Goal: Communication & Community: Answer question/provide support

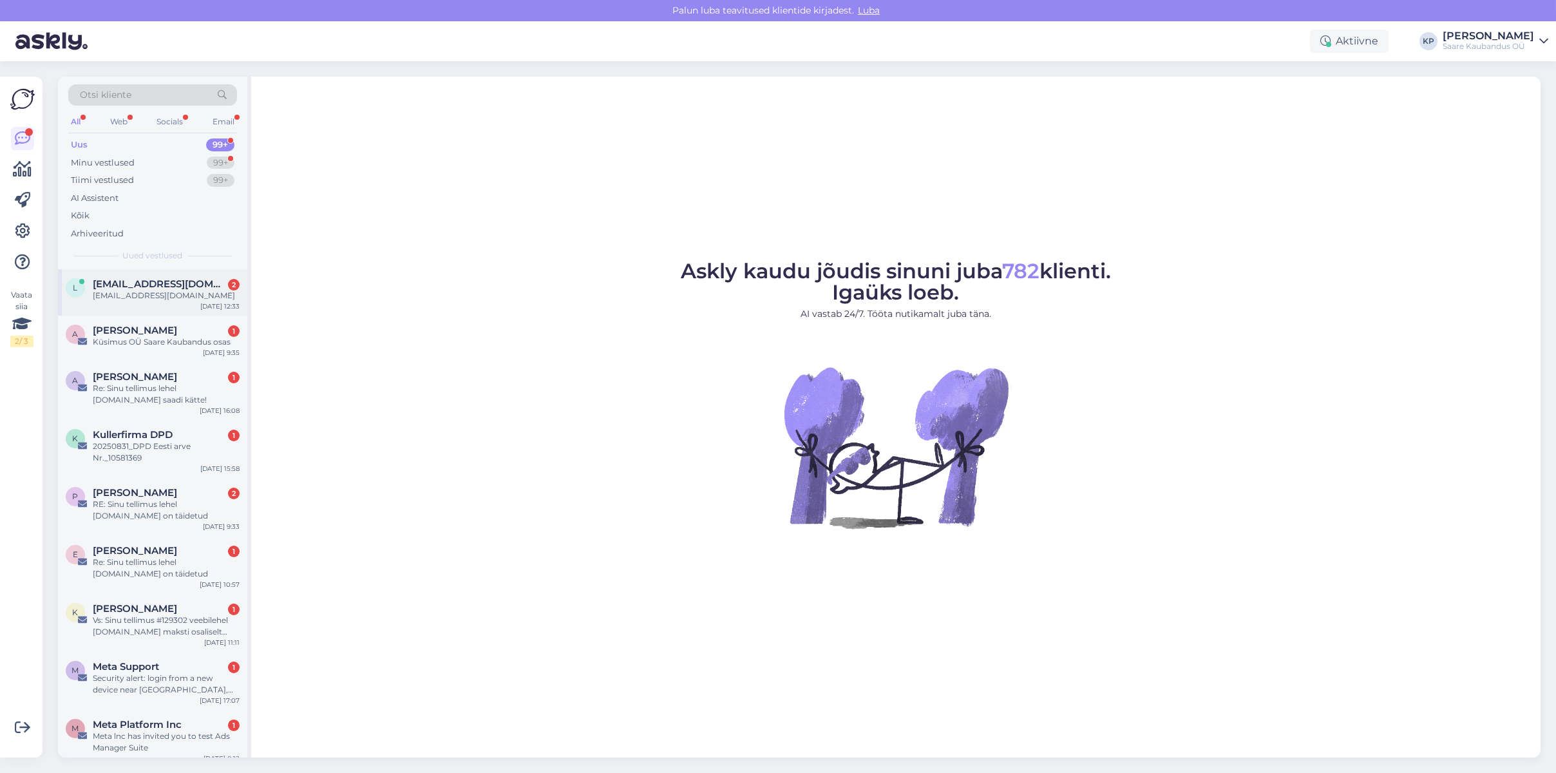
click at [118, 290] on div "[EMAIL_ADDRESS][DOMAIN_NAME]" at bounding box center [166, 296] width 147 height 12
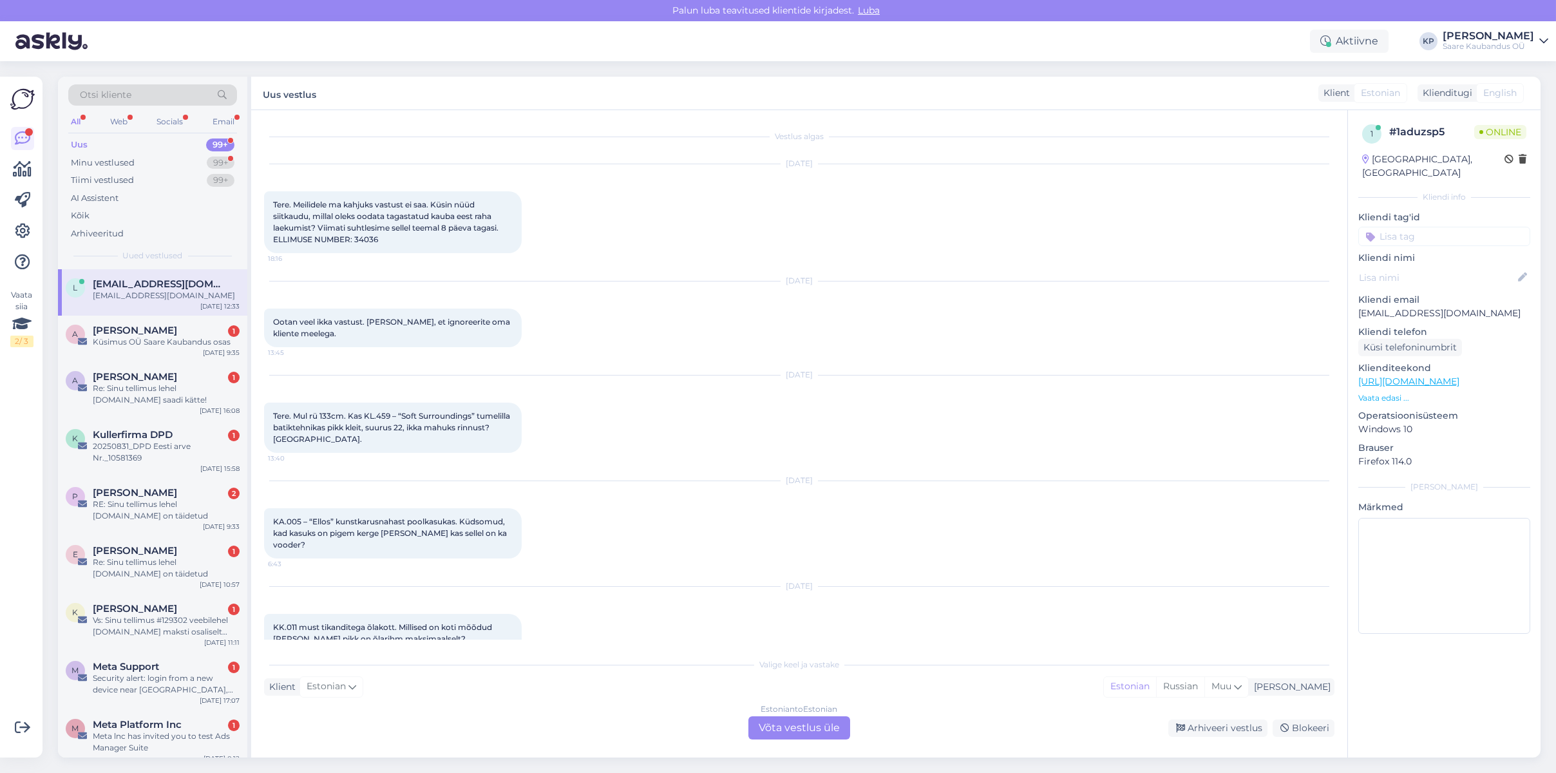
scroll to position [71, 0]
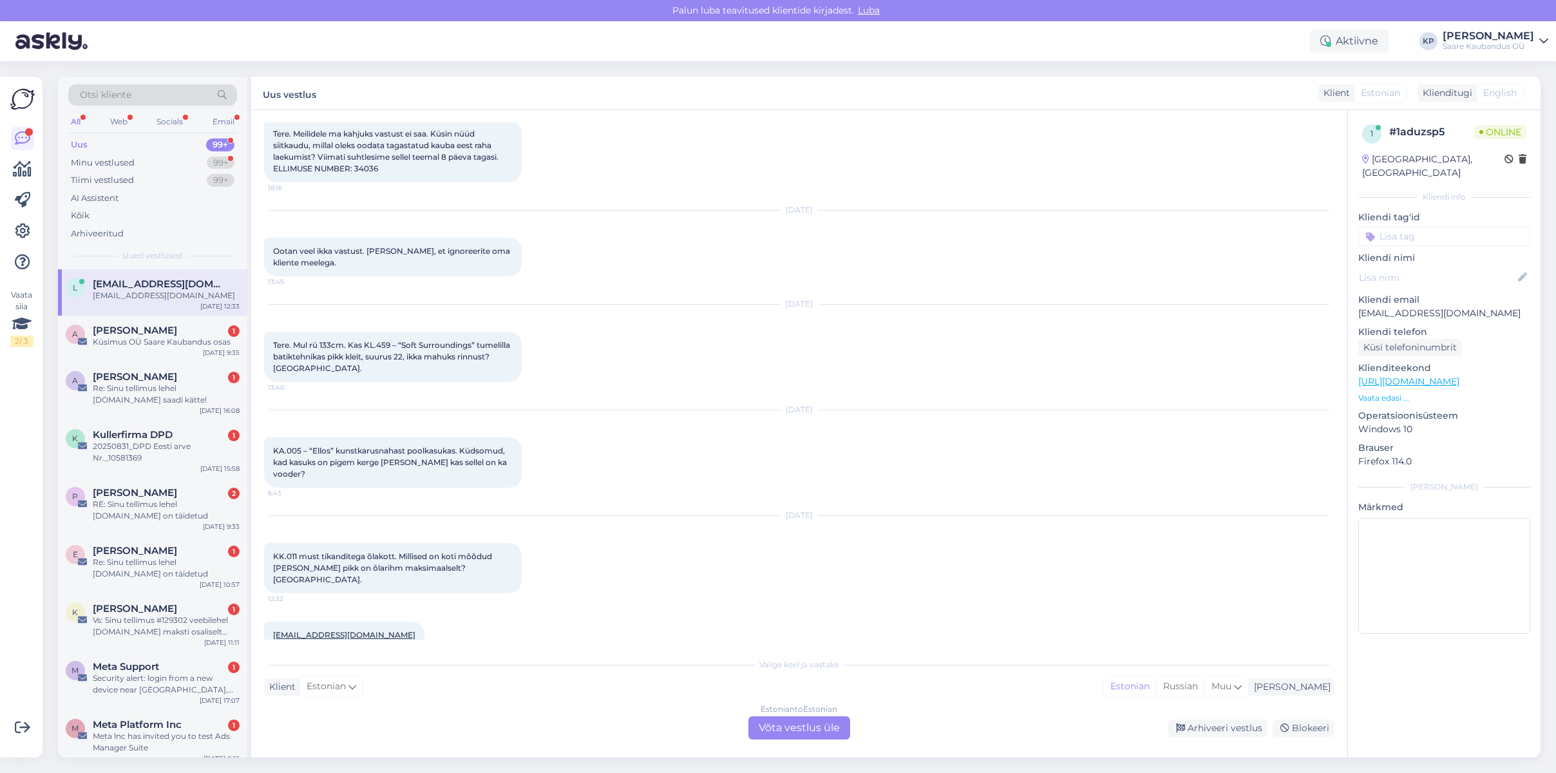
click at [772, 728] on div "Estonian to Estonian Võta vestlus üle" at bounding box center [799, 727] width 102 height 23
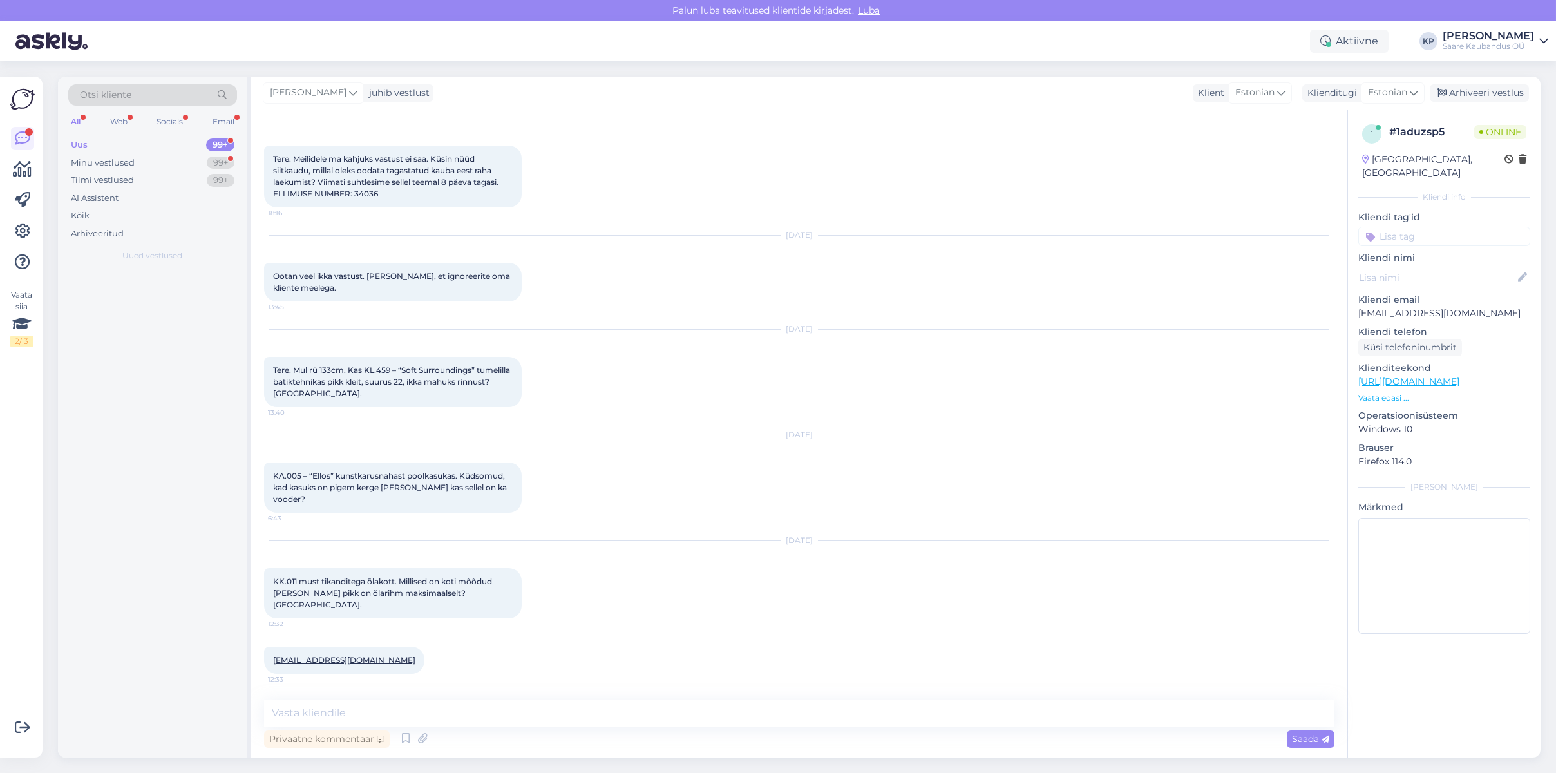
scroll to position [22, 0]
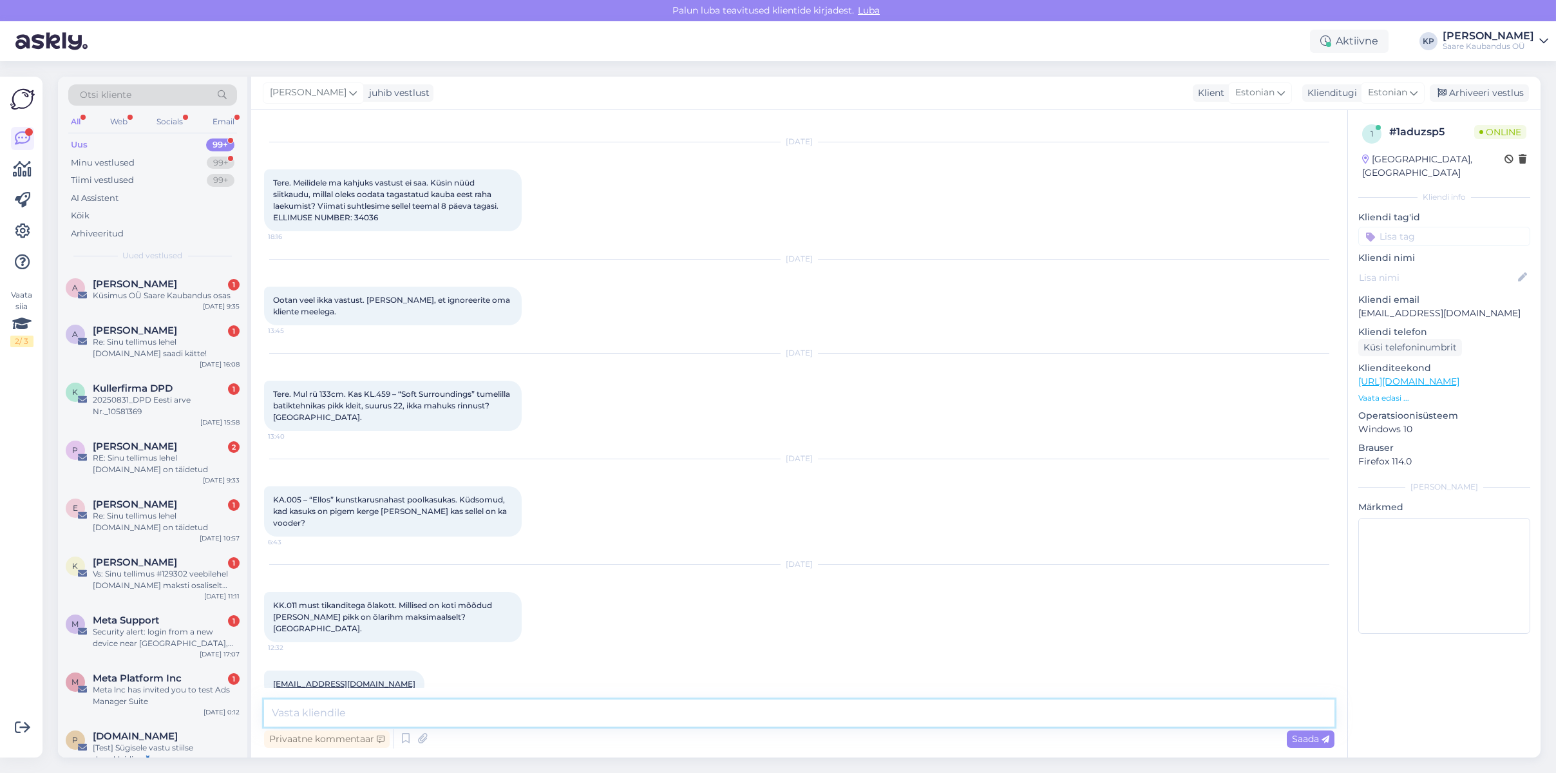
click at [350, 700] on textarea at bounding box center [799, 712] width 1070 height 27
paste textarea "Mõõdud: Laius 25cm, kõrgus 19cm, põhja laius 10cm, õlarihma pikim pikkus 120cm"
type textarea "Tere Loore! Koti mõõdud on järgmised: [GEOGRAPHIC_DATA]: Laius 25cm, kõrgus 19c…"
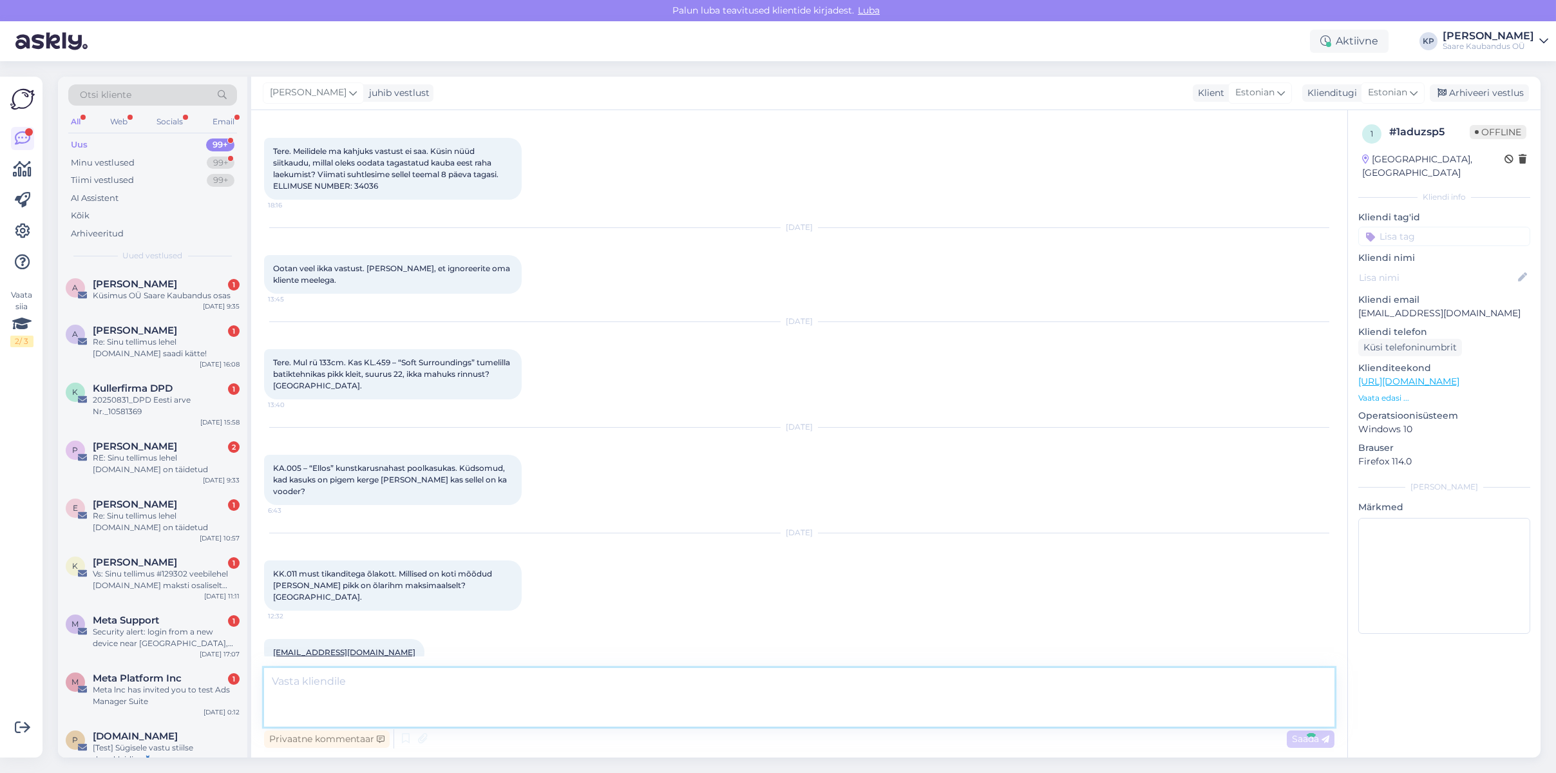
scroll to position [112, 0]
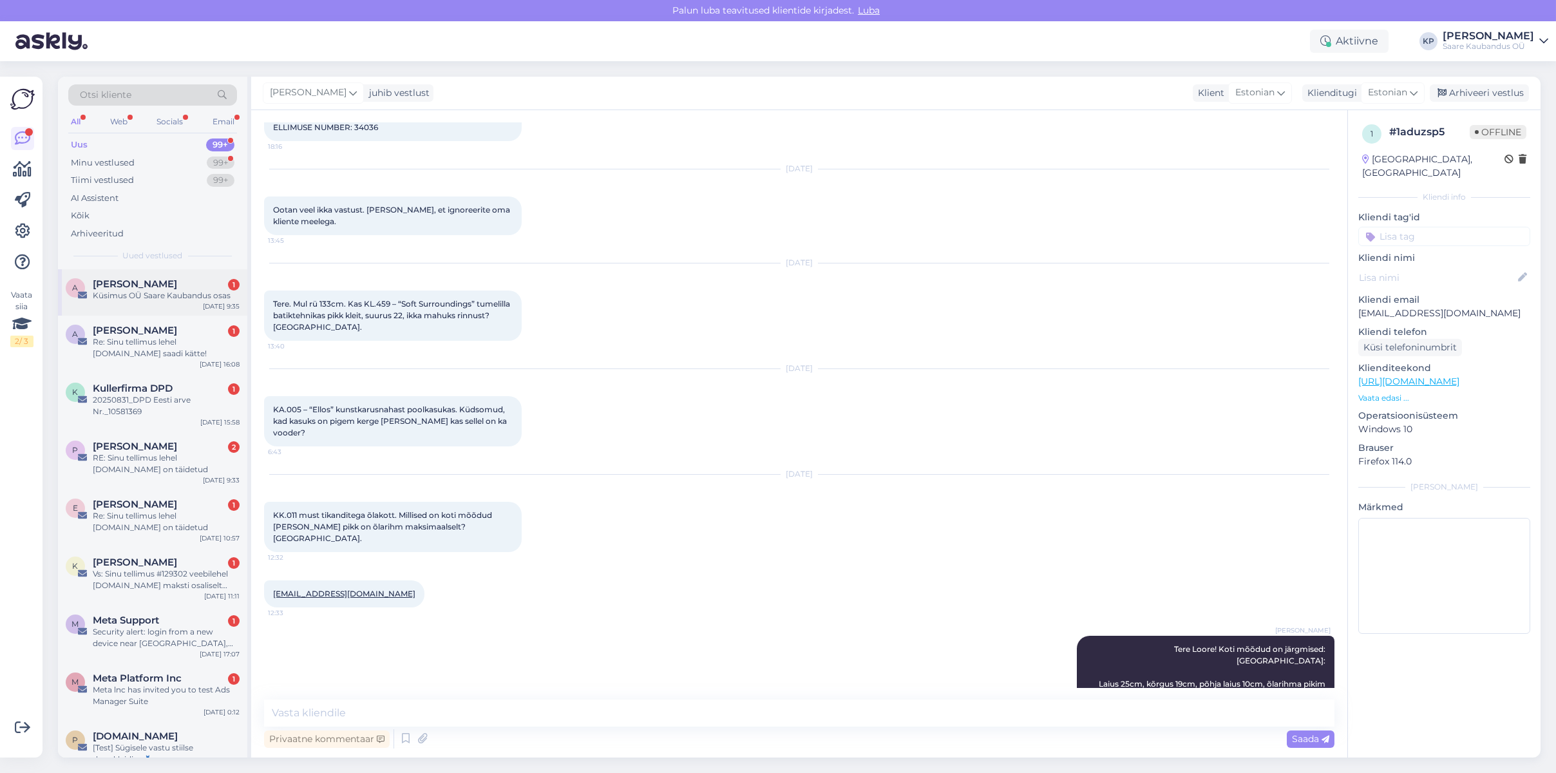
click at [133, 283] on span "[PERSON_NAME]" at bounding box center [135, 284] width 84 height 12
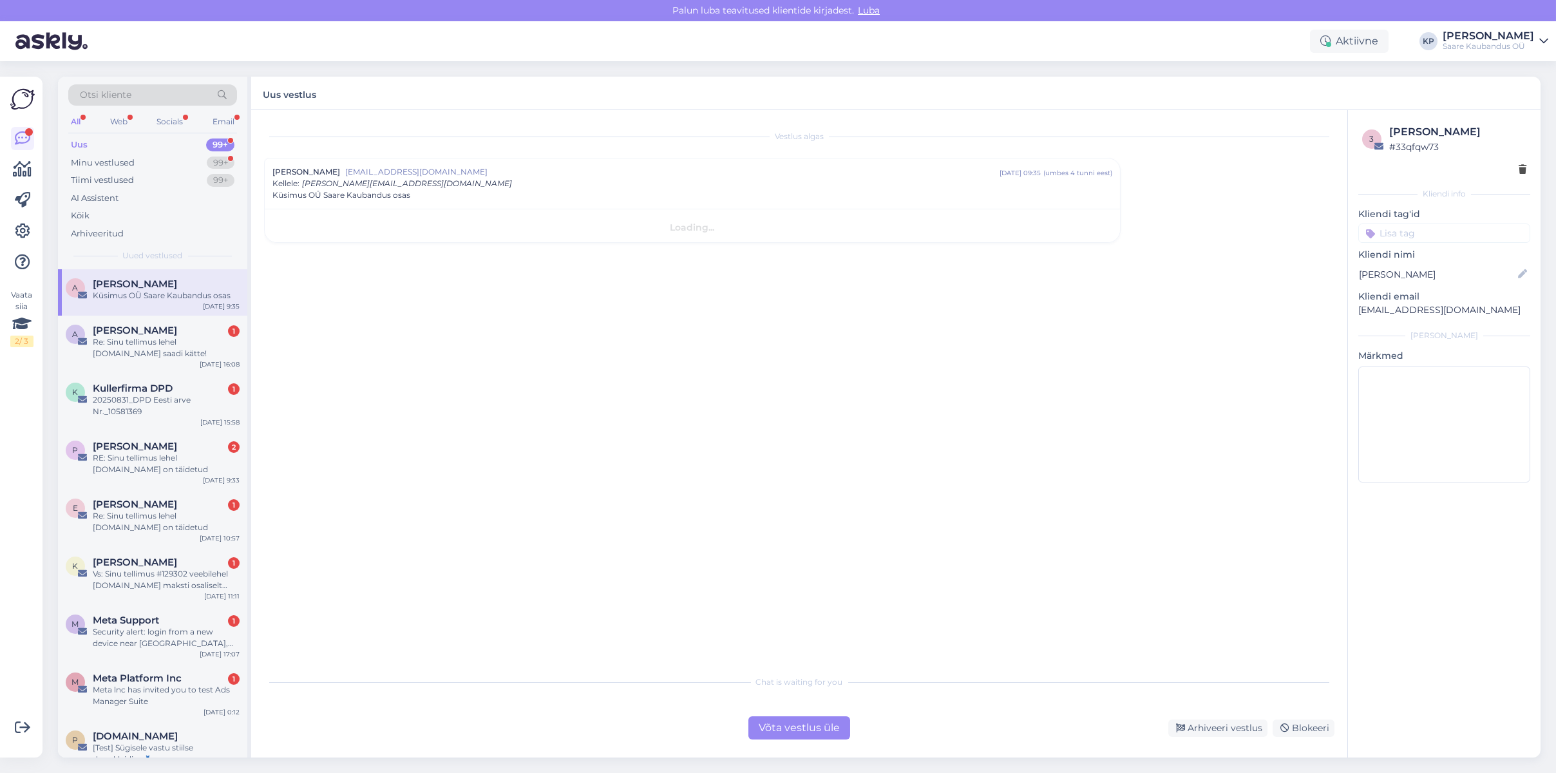
scroll to position [0, 0]
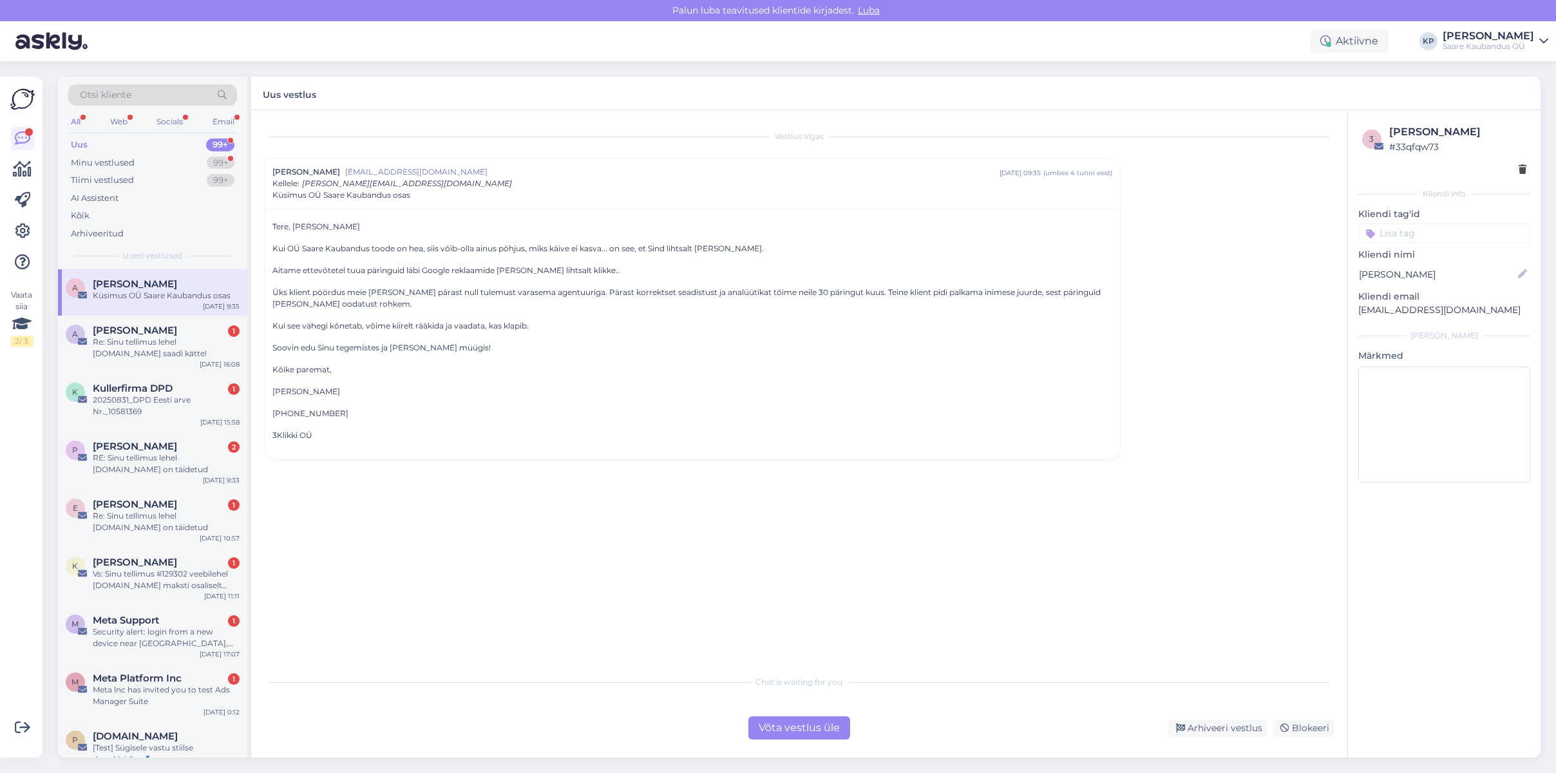
click at [815, 728] on div "Võta vestlus üle" at bounding box center [799, 727] width 102 height 23
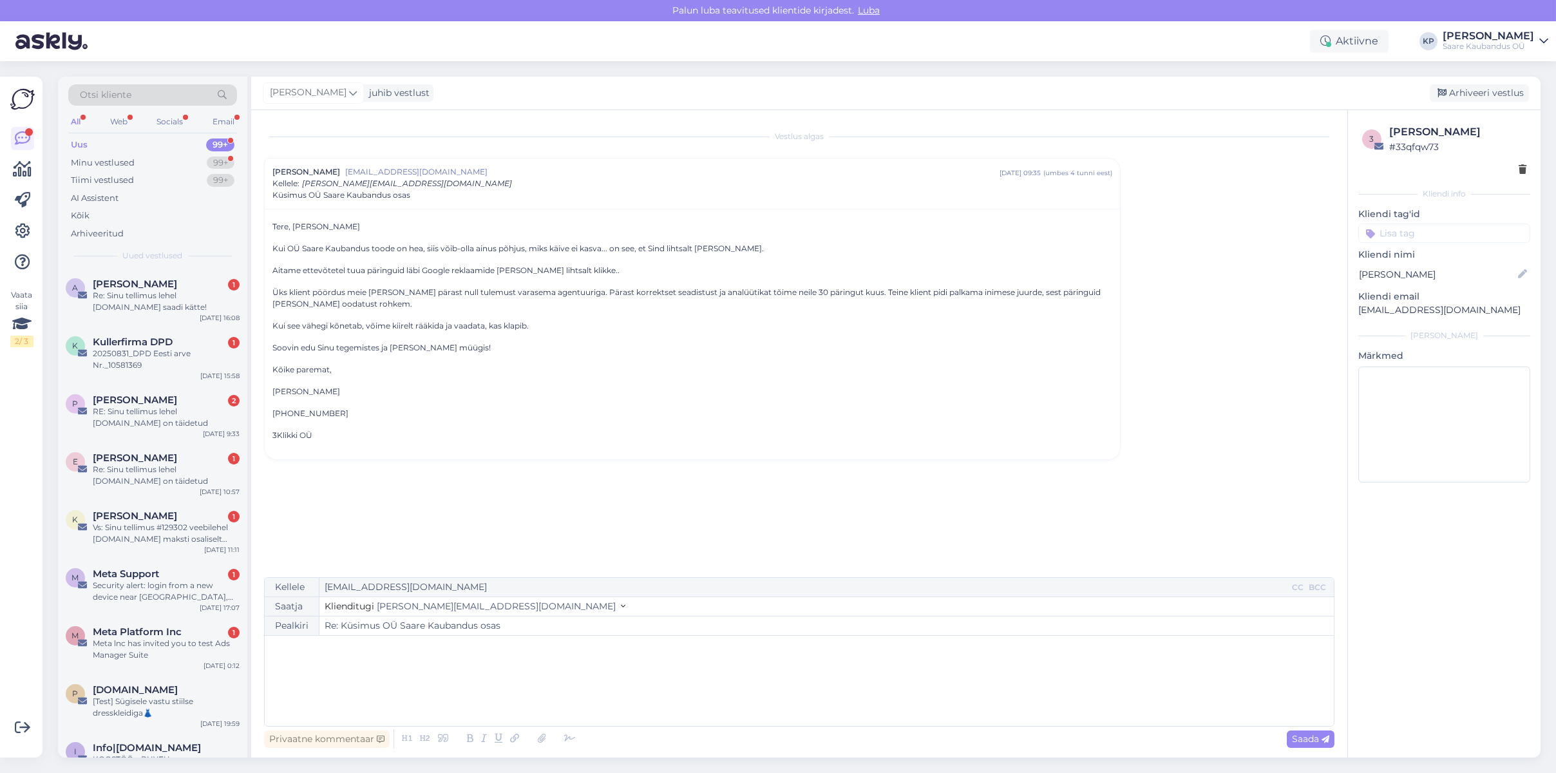
click at [390, 669] on div "﻿" at bounding box center [799, 680] width 1056 height 77
click at [272, 670] on span "Meil on juba kõik teenustetegijad palgatud" at bounding box center [367, 676] width 193 height 12
click at [400, 669] on p "Tänan pakkumise eest aga Meil on juba kõik teenustetegijad palgatud" at bounding box center [799, 676] width 1056 height 14
click at [586, 672] on span "Tänan pakkumise eest aga meil on juba kõik teenustetegijad palgatud" at bounding box center [429, 676] width 316 height 12
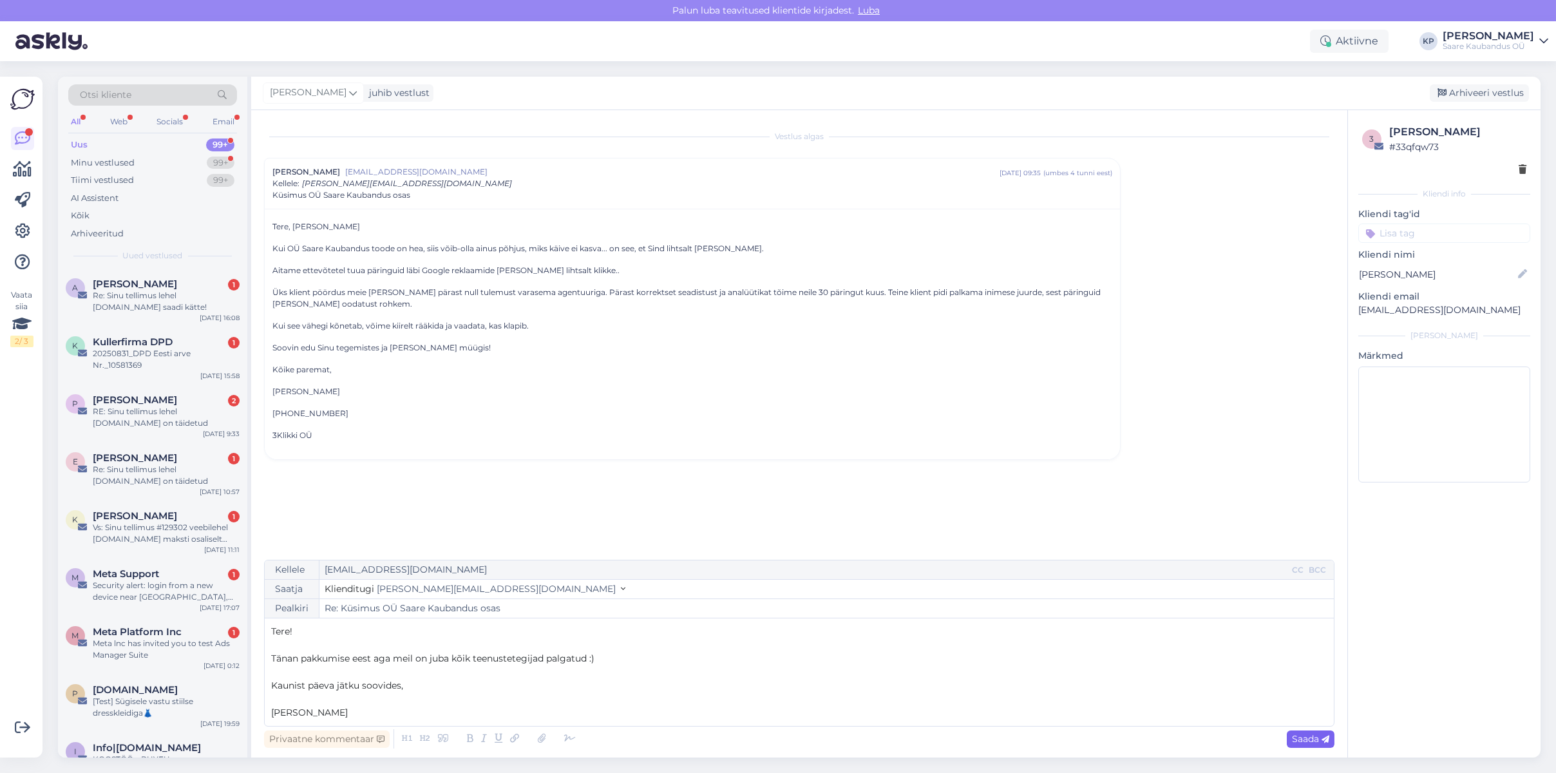
click at [1310, 740] on span "Saada" at bounding box center [1310, 739] width 37 height 12
type input "Re: Küsimus OÜ Saare Kaubandus osas"
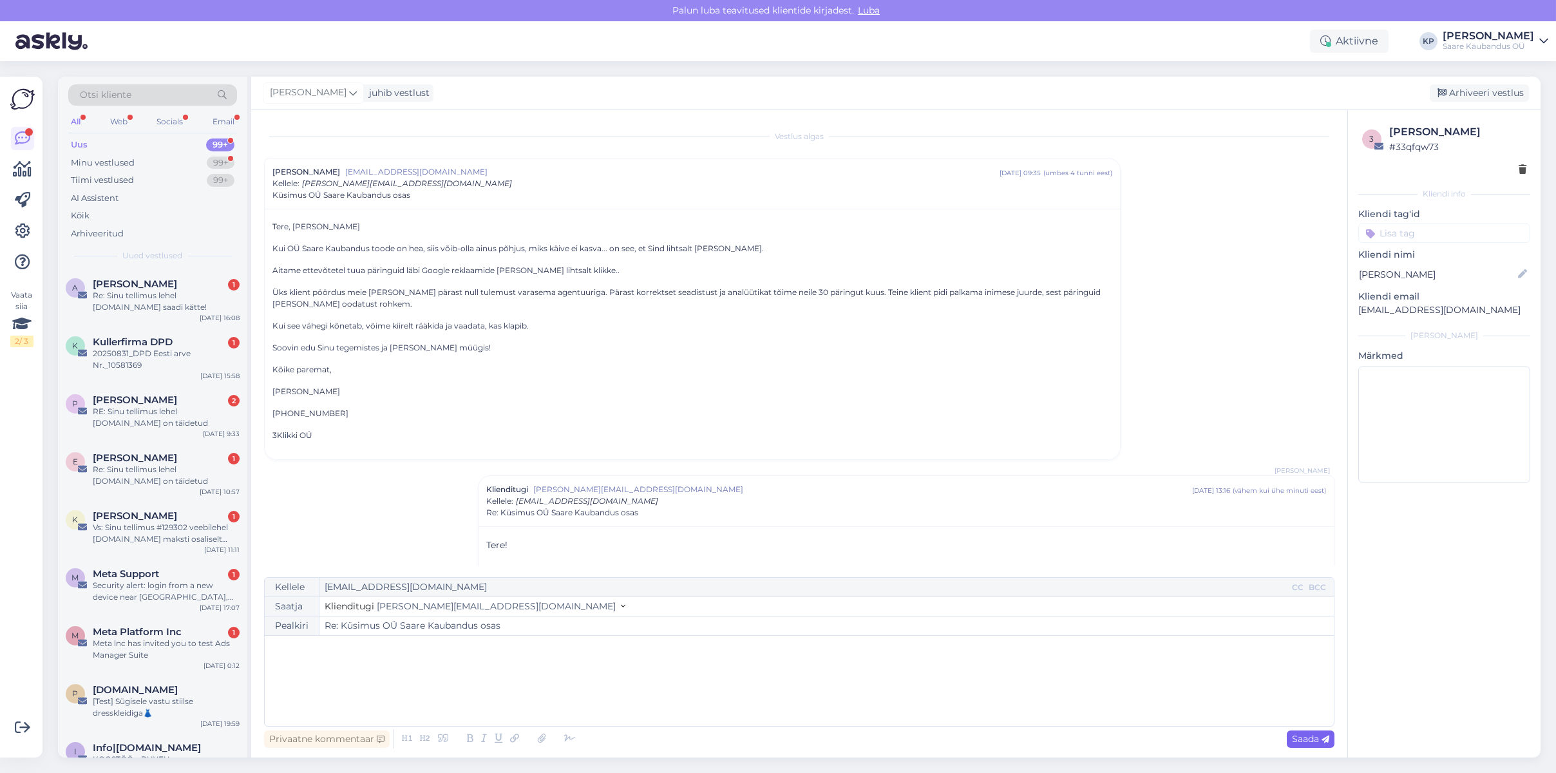
scroll to position [1, 0]
click at [124, 468] on div "Re: Sinu tellimus lehel [DOMAIN_NAME] on täidetud" at bounding box center [166, 475] width 147 height 23
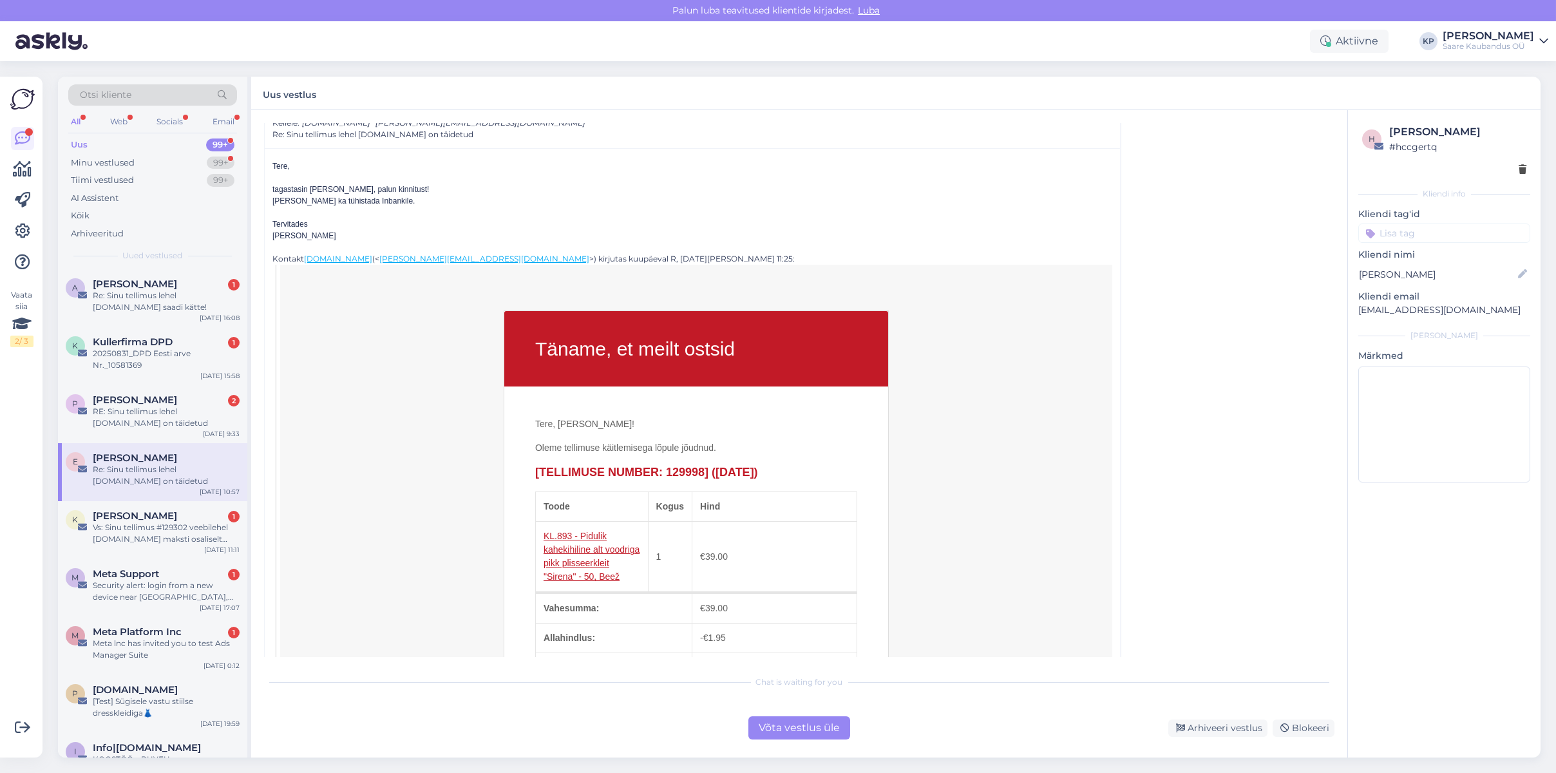
scroll to position [0, 0]
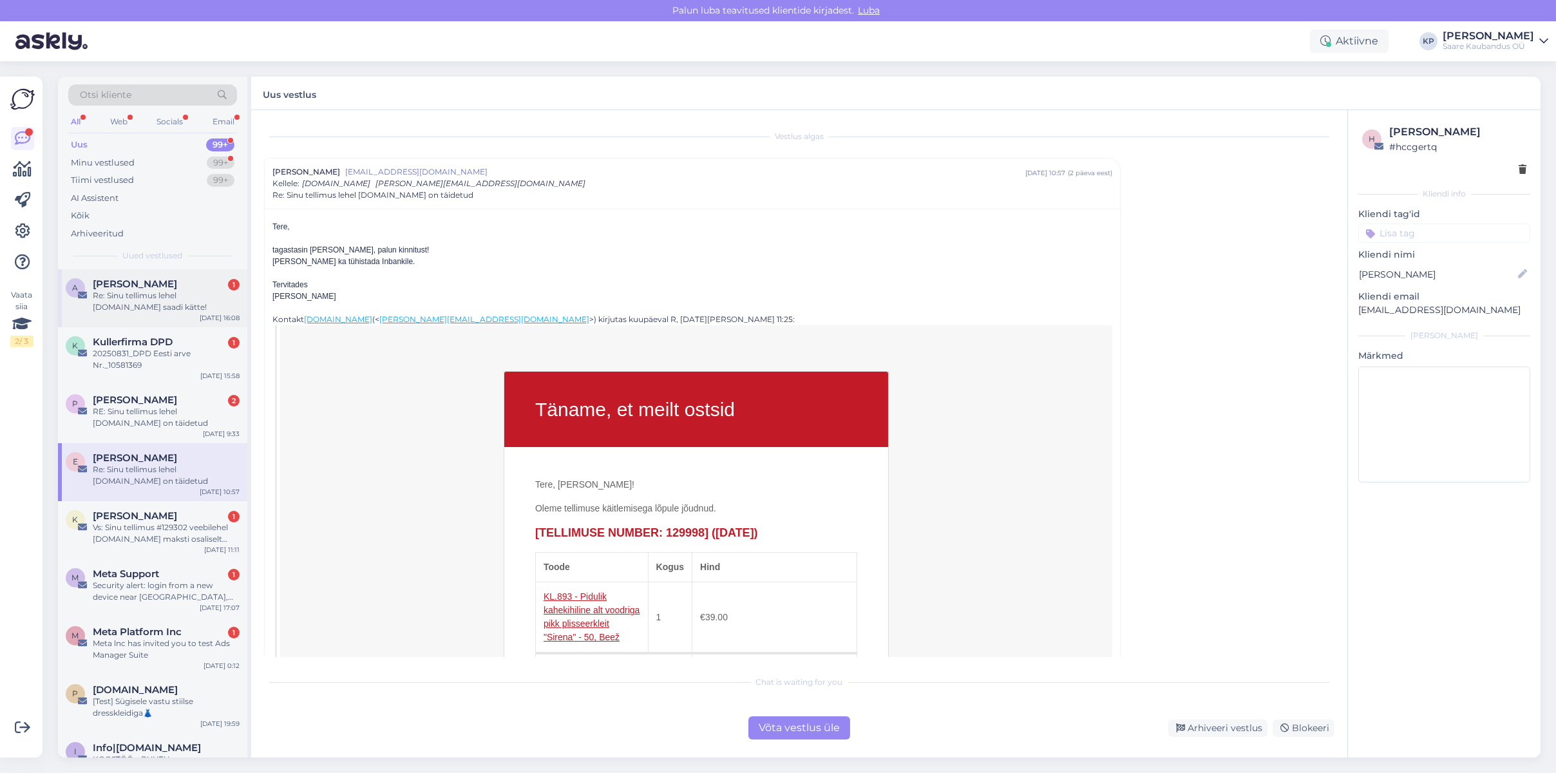
click at [129, 287] on span "[PERSON_NAME]" at bounding box center [135, 284] width 84 height 12
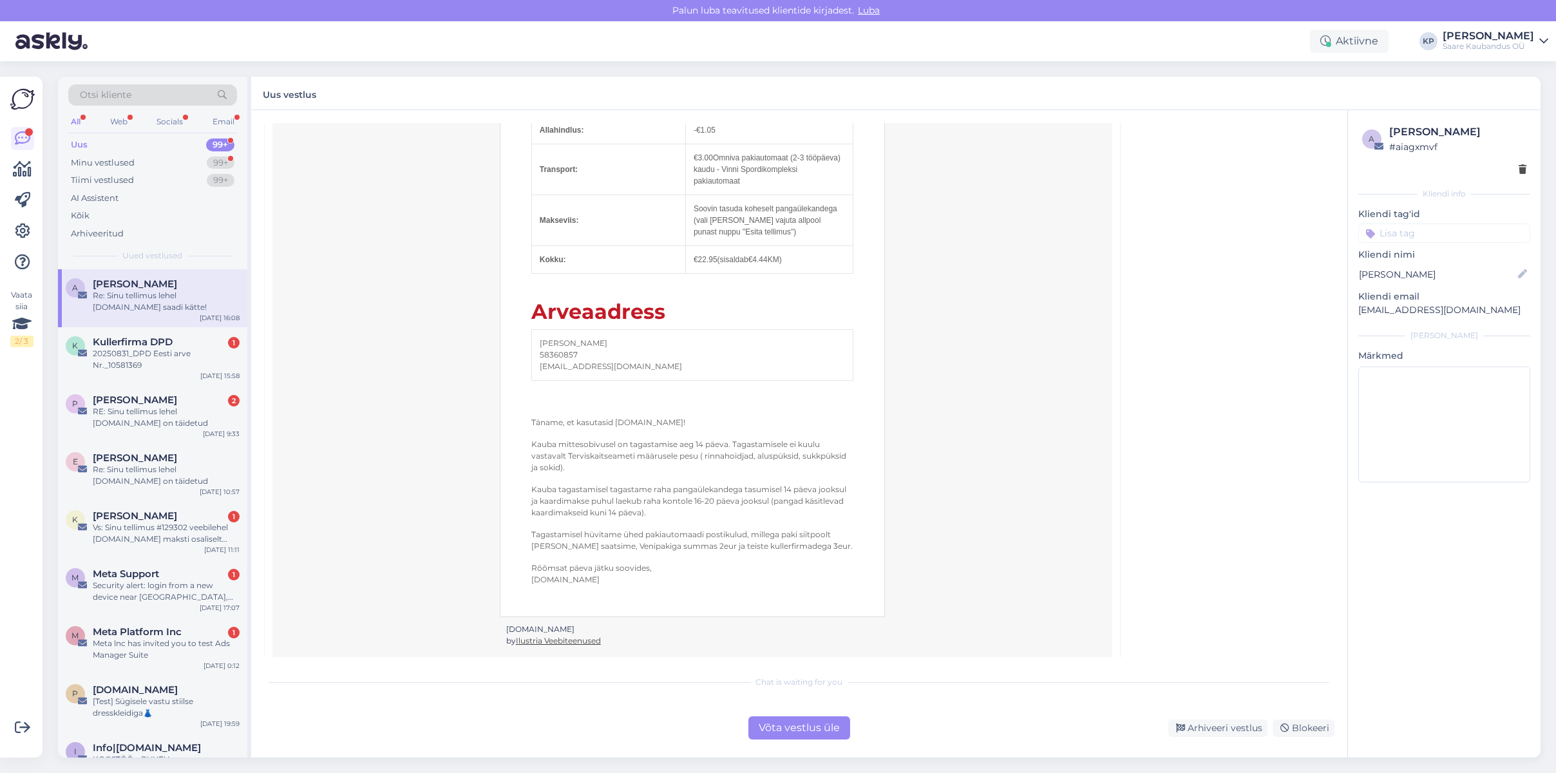
scroll to position [676, 0]
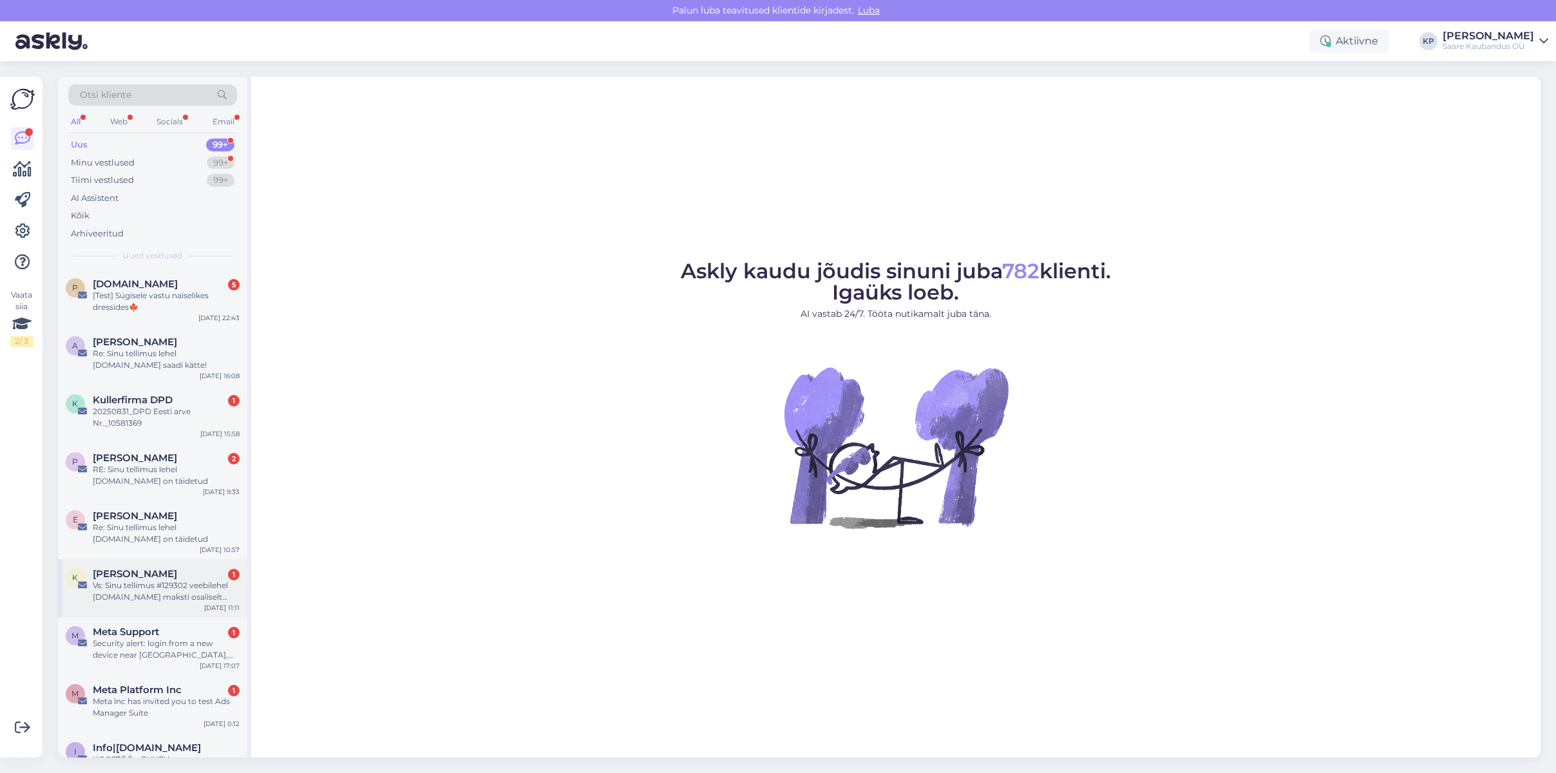
click at [149, 584] on div "Vs: Sinu tellimus #129302 veebilehel [DOMAIN_NAME] maksti osaliselt tagasi" at bounding box center [166, 591] width 147 height 23
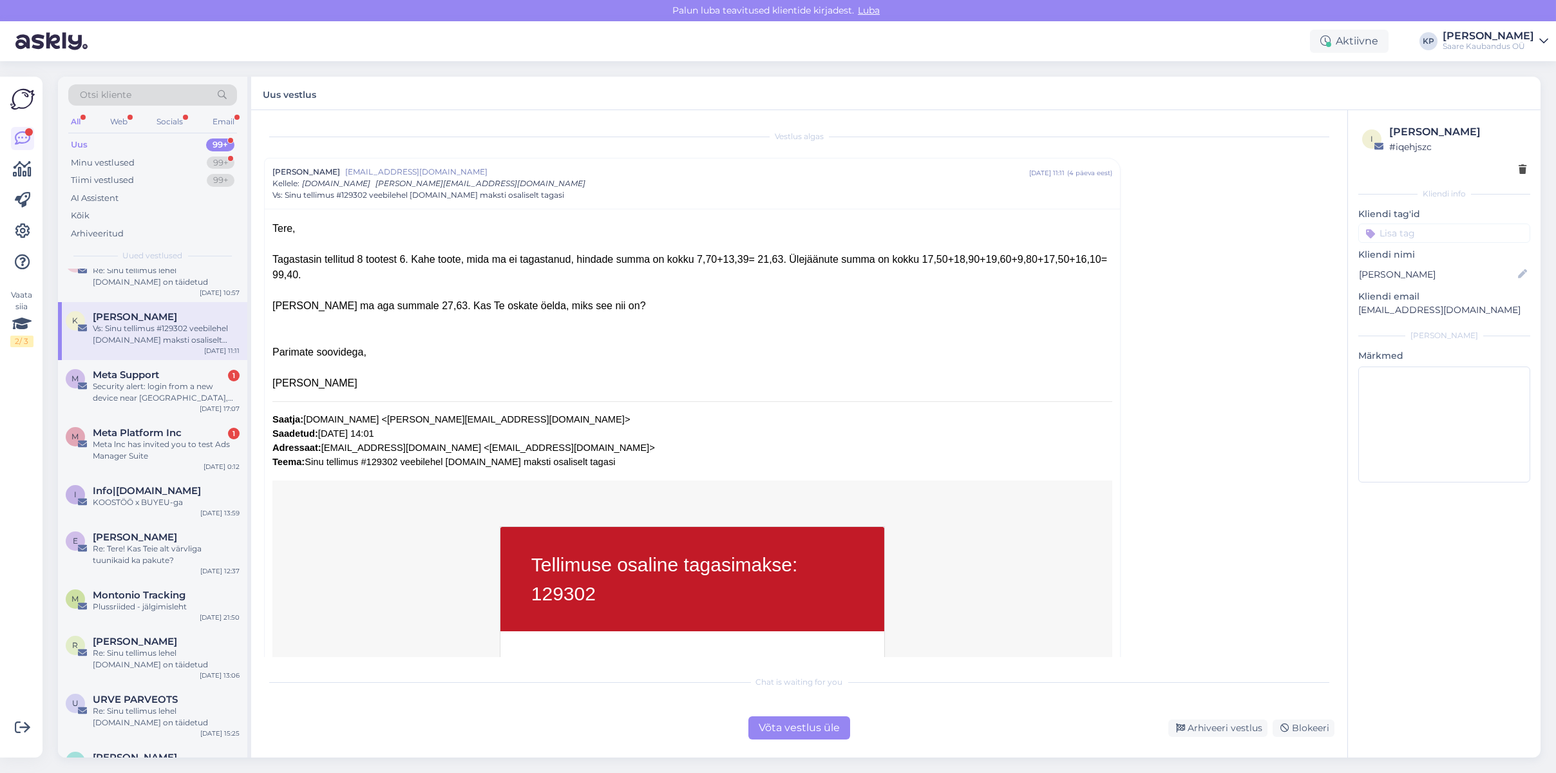
scroll to position [258, 0]
click at [123, 380] on div "Security alert: login from a new device near [GEOGRAPHIC_DATA], [GEOGRAPHIC_DAT…" at bounding box center [166, 391] width 147 height 23
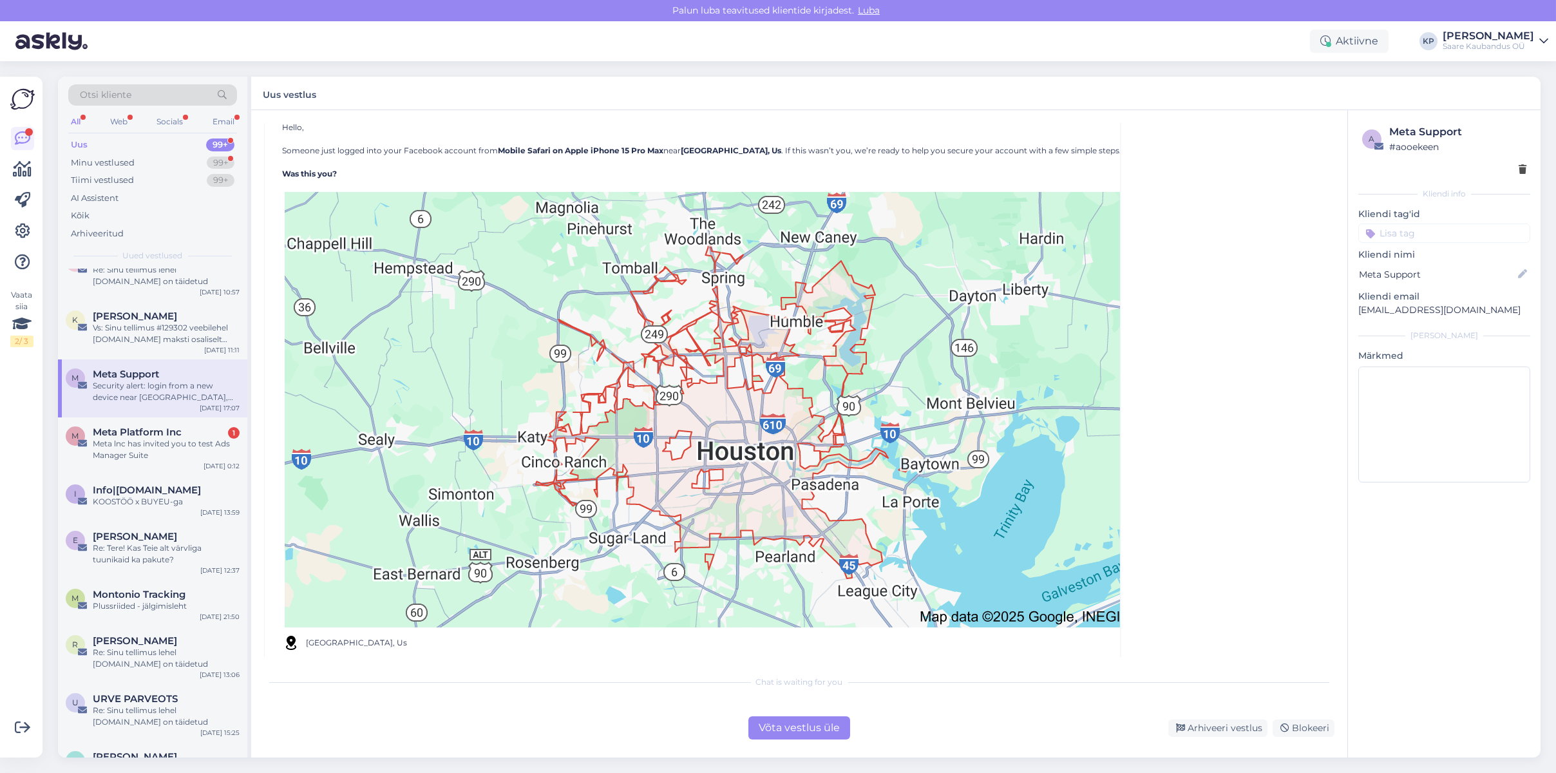
scroll to position [451, 0]
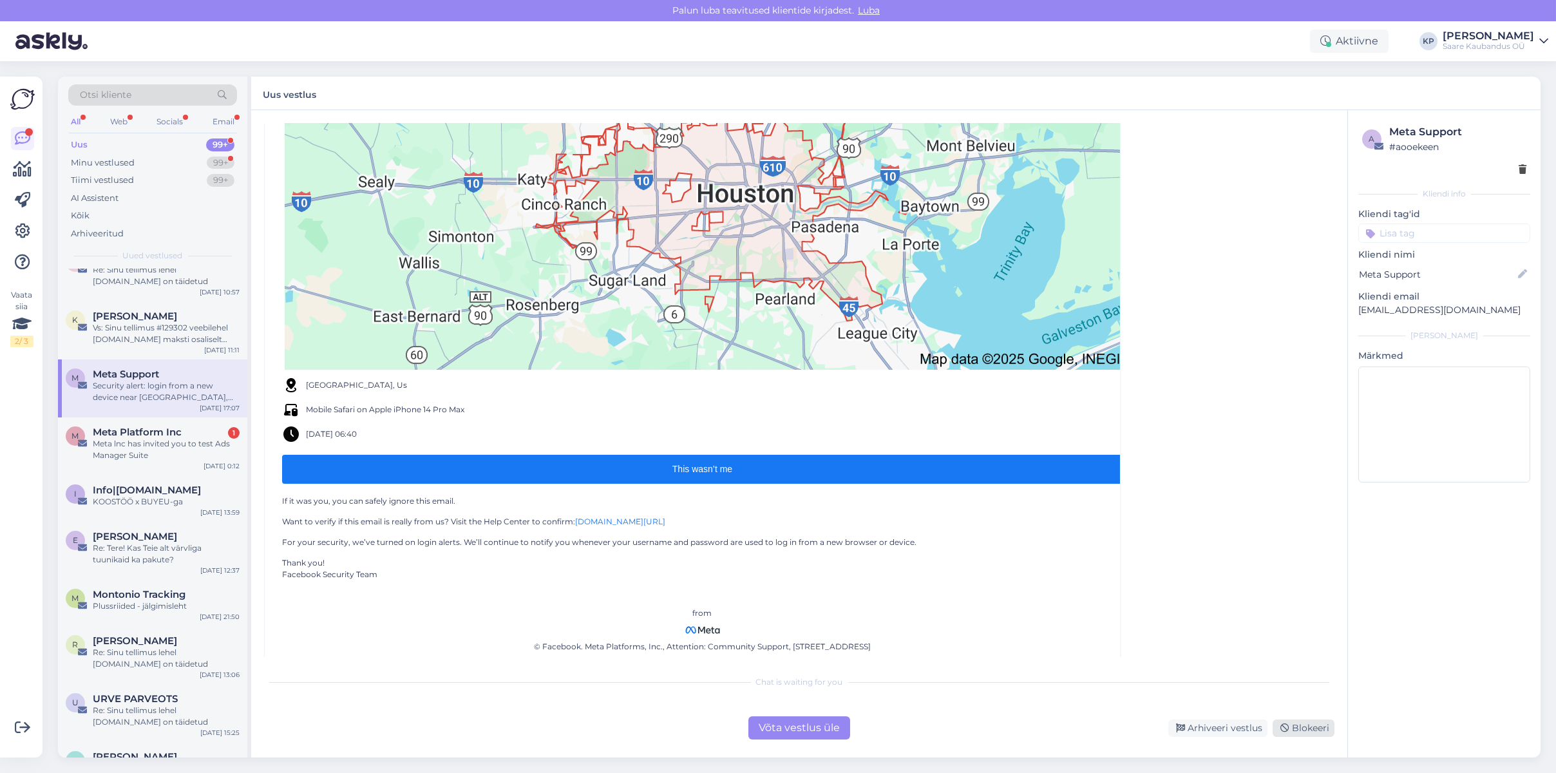
click at [1316, 727] on div "Blokeeri" at bounding box center [1304, 727] width 62 height 17
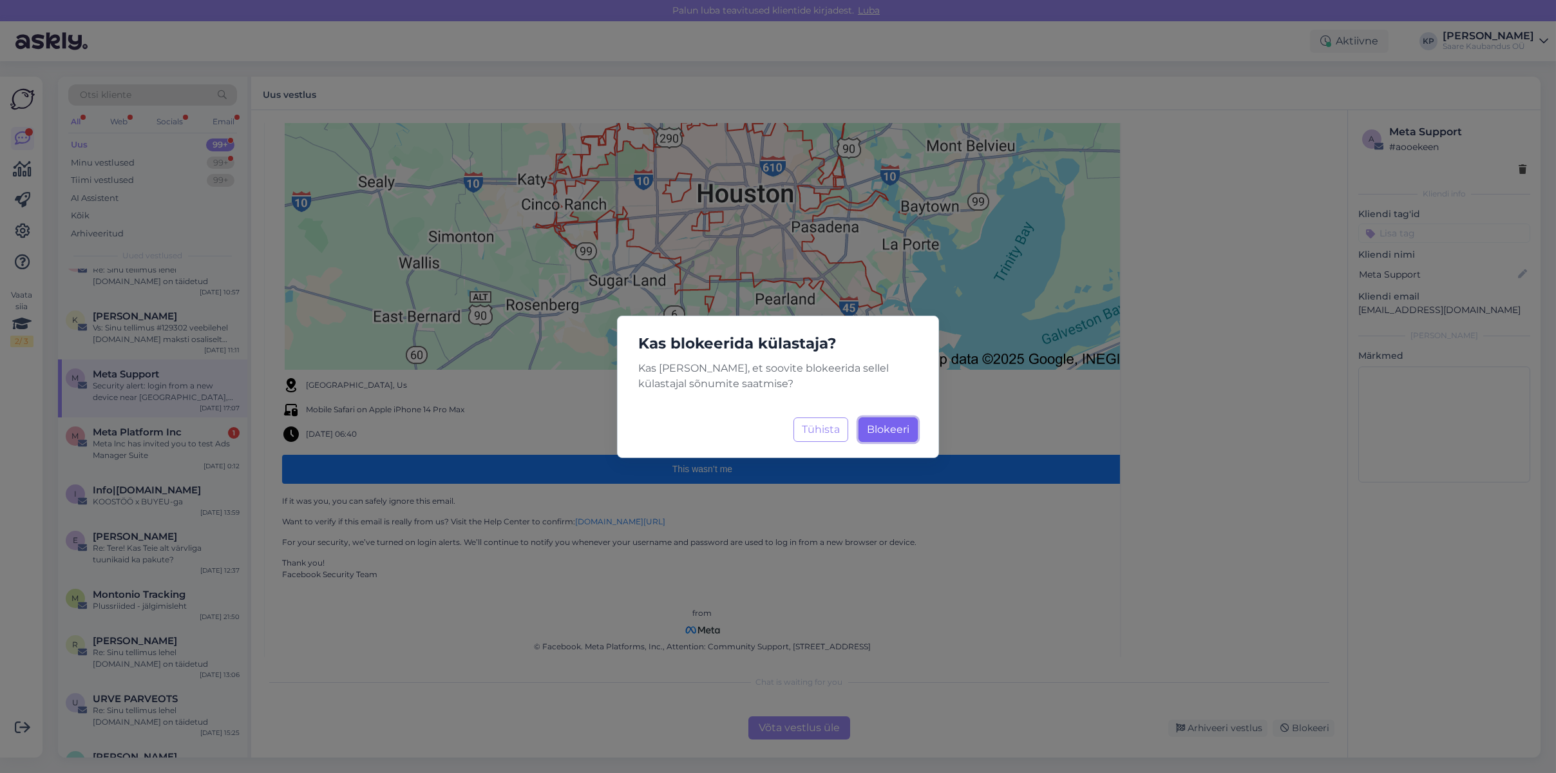
click at [875, 431] on span "Blokeeri" at bounding box center [888, 429] width 43 height 12
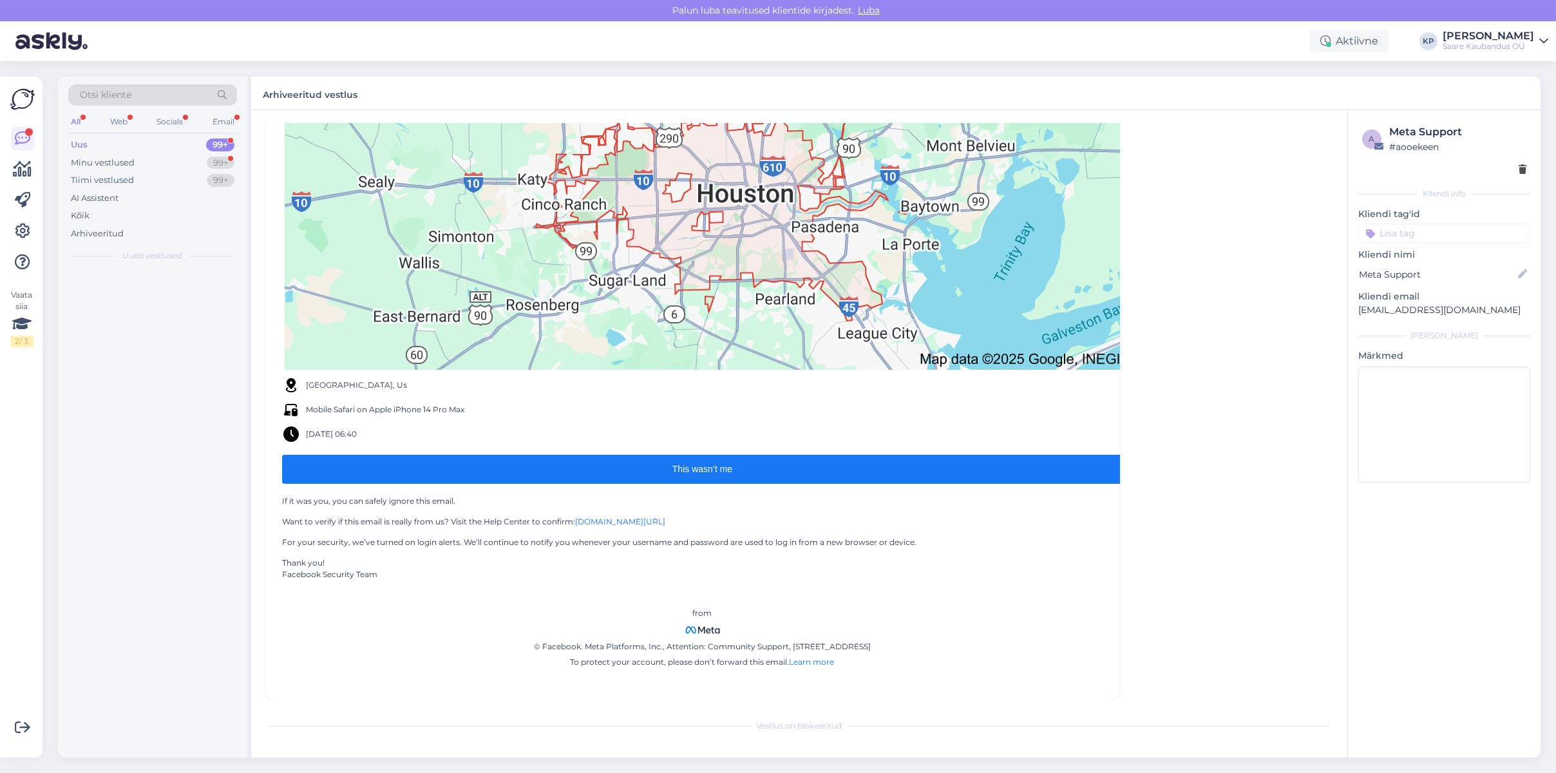
scroll to position [0, 0]
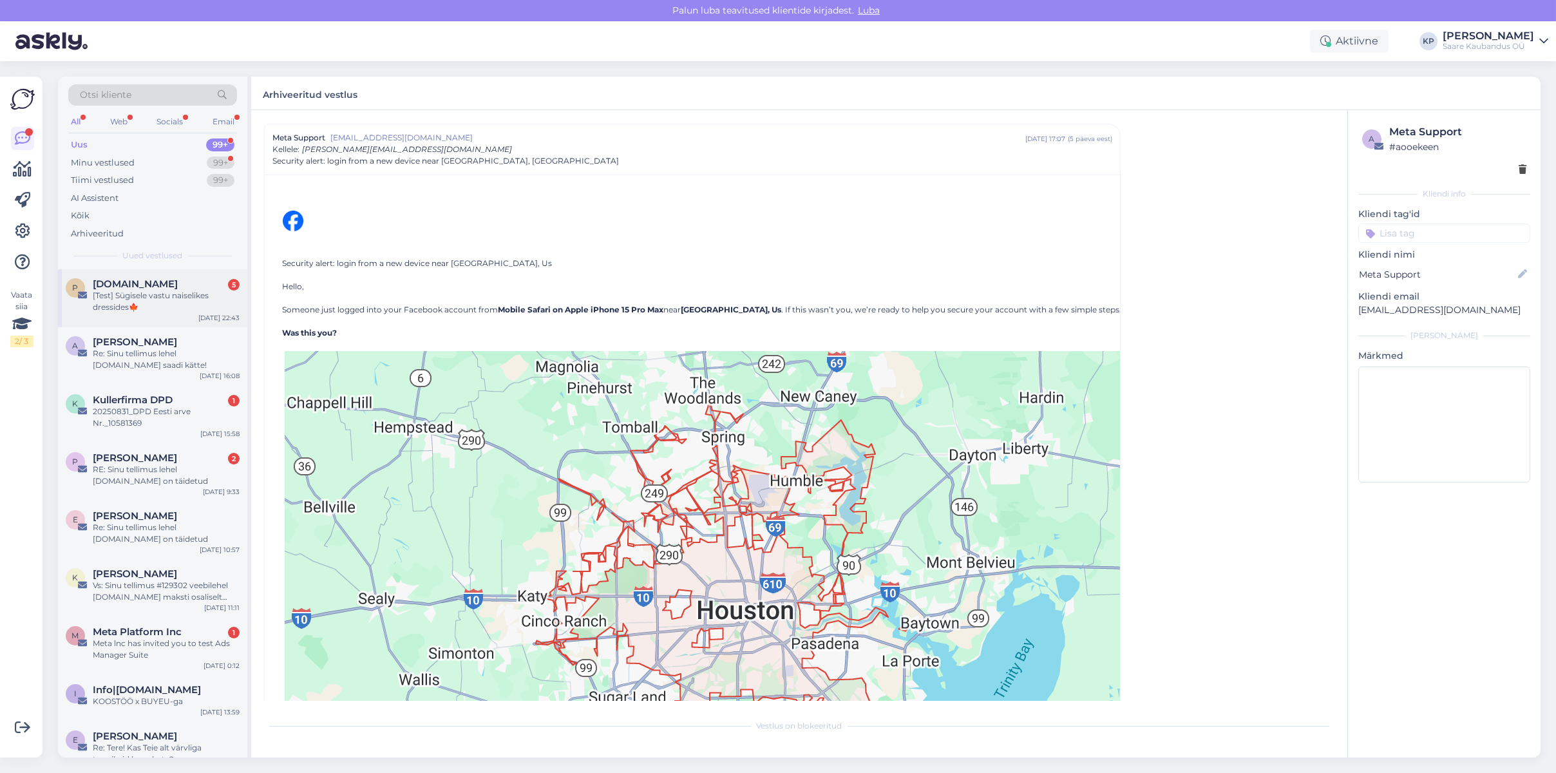
click at [139, 290] on div "[Test] Sügisele vastu naiselikes dressides🍁" at bounding box center [166, 301] width 147 height 23
